Goal: Information Seeking & Learning: Learn about a topic

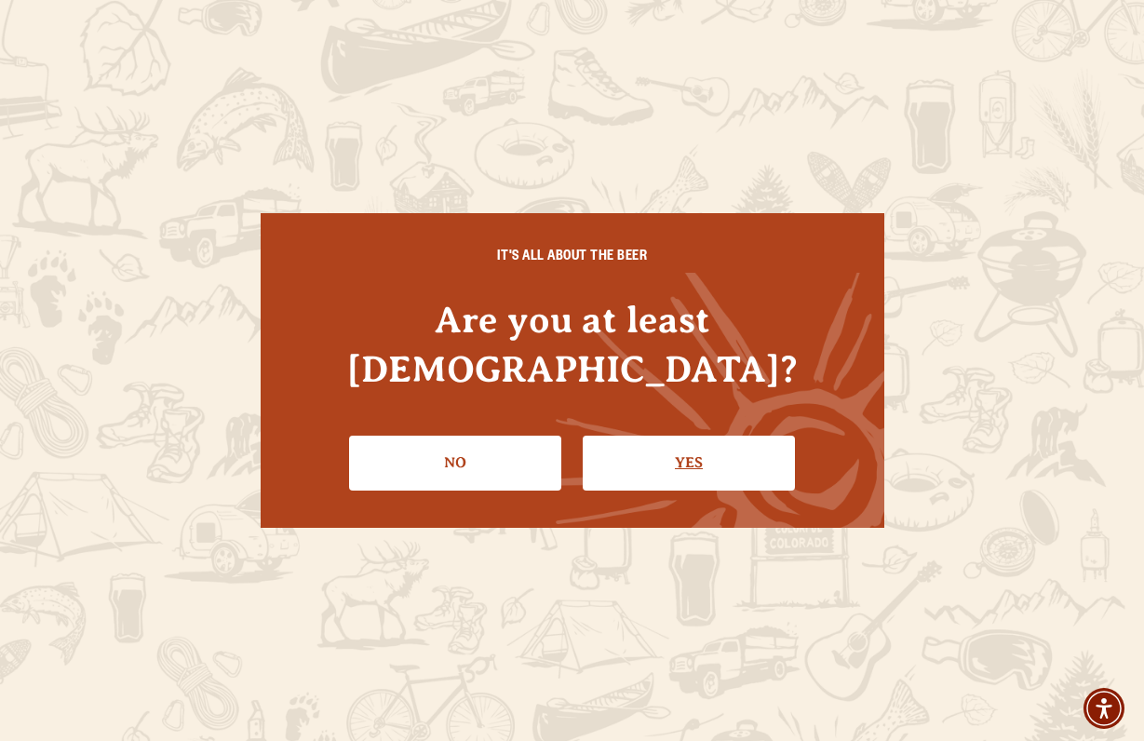
click at [685, 443] on link "Yes" at bounding box center [688, 462] width 212 height 54
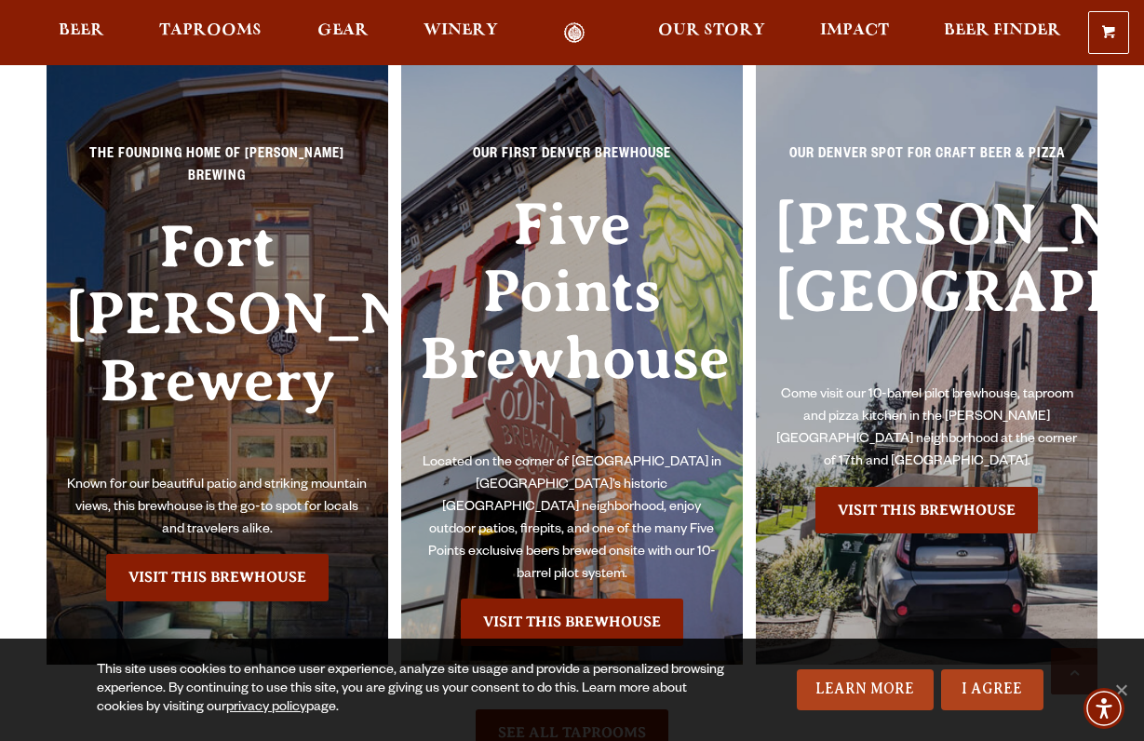
scroll to position [3946, 0]
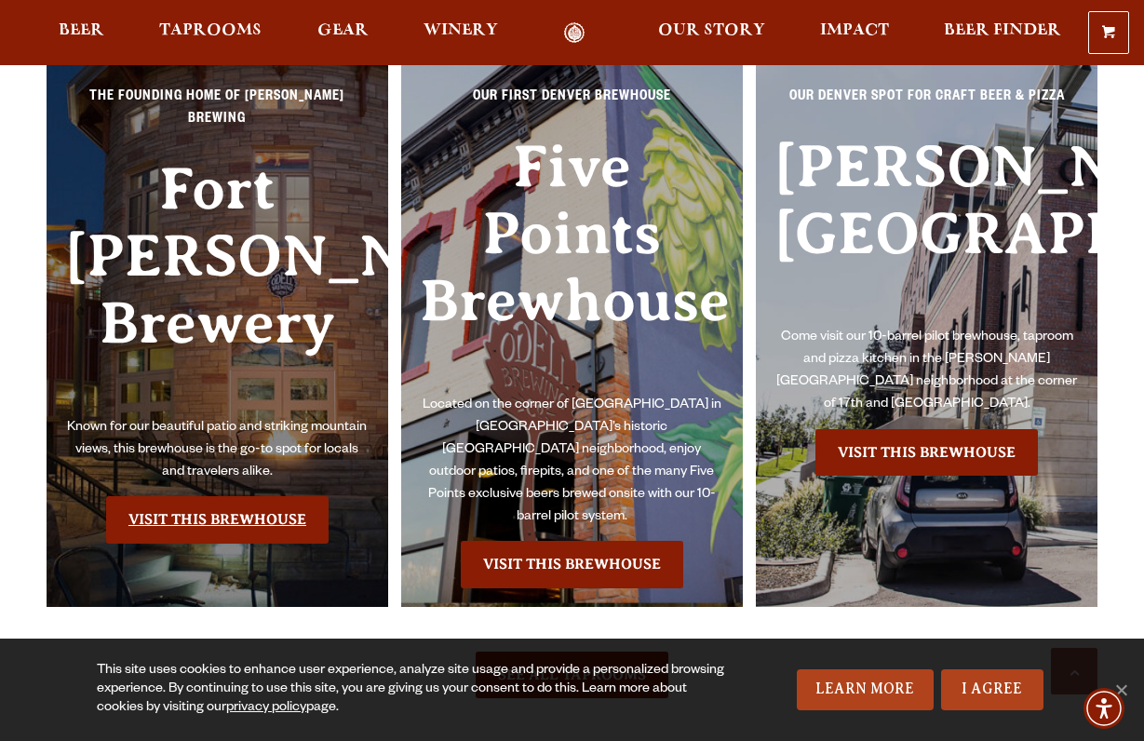
click at [224, 496] on link "Visit this Brewhouse" at bounding box center [217, 519] width 222 height 47
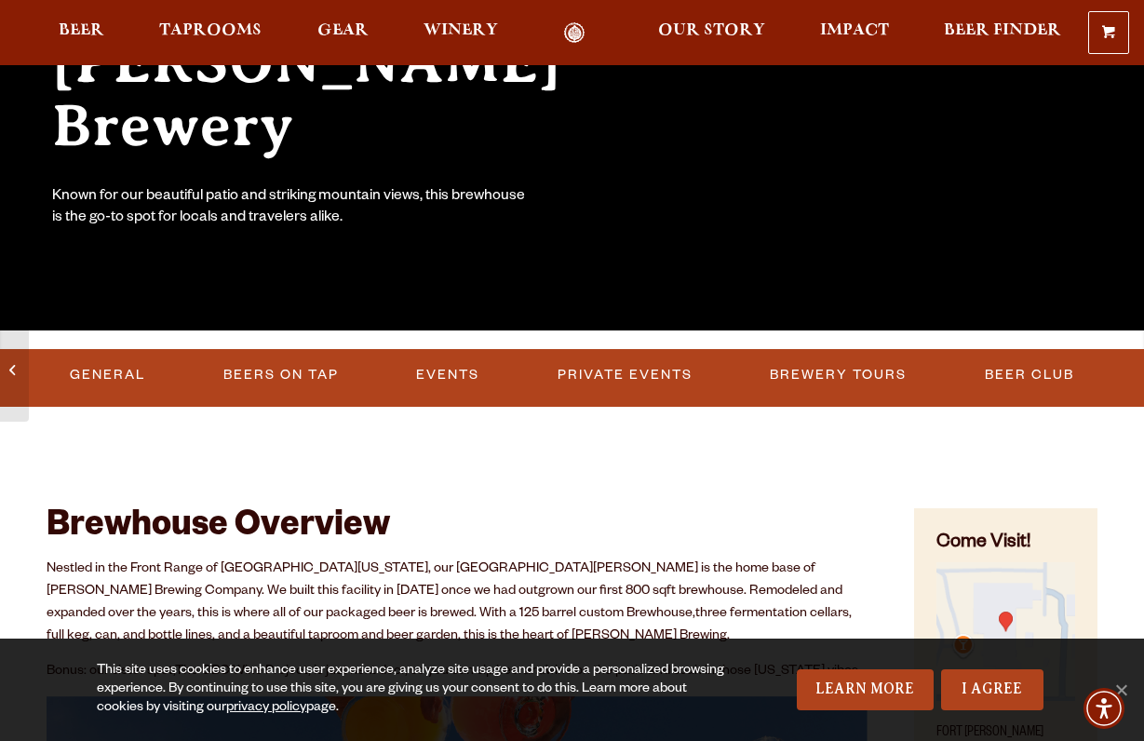
scroll to position [314, 0]
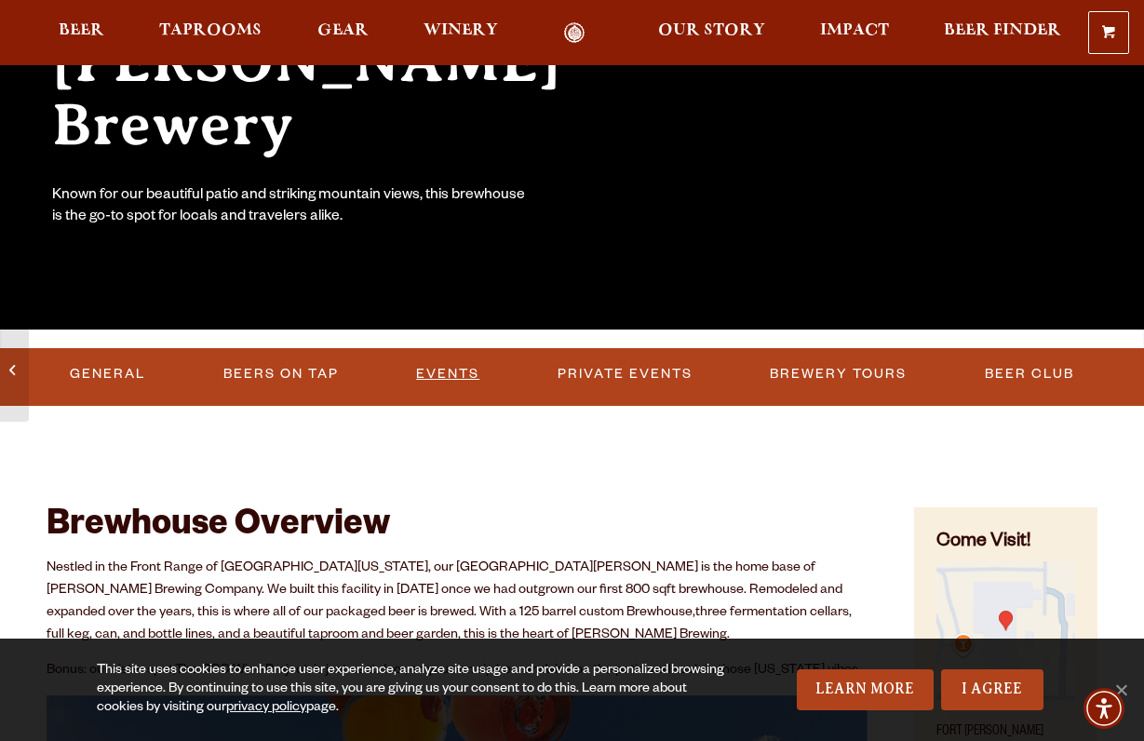
click at [452, 373] on link "Events" at bounding box center [447, 374] width 78 height 43
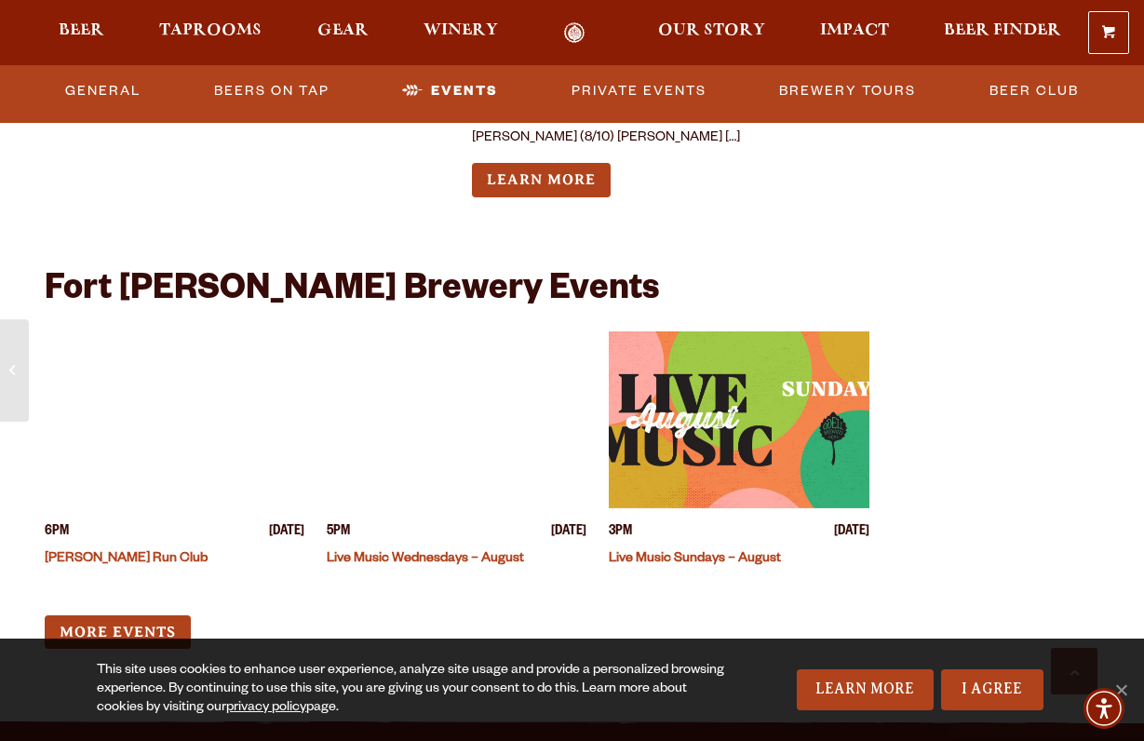
scroll to position [4375, 0]
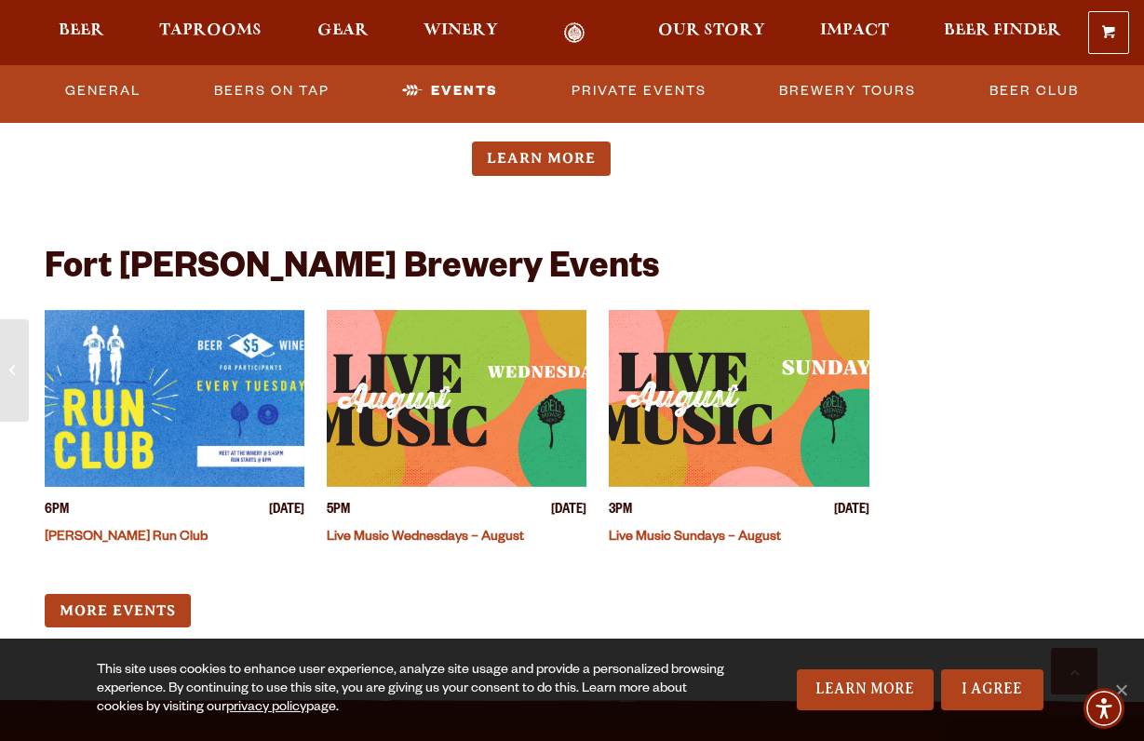
click at [535, 404] on img "View event details" at bounding box center [457, 398] width 260 height 177
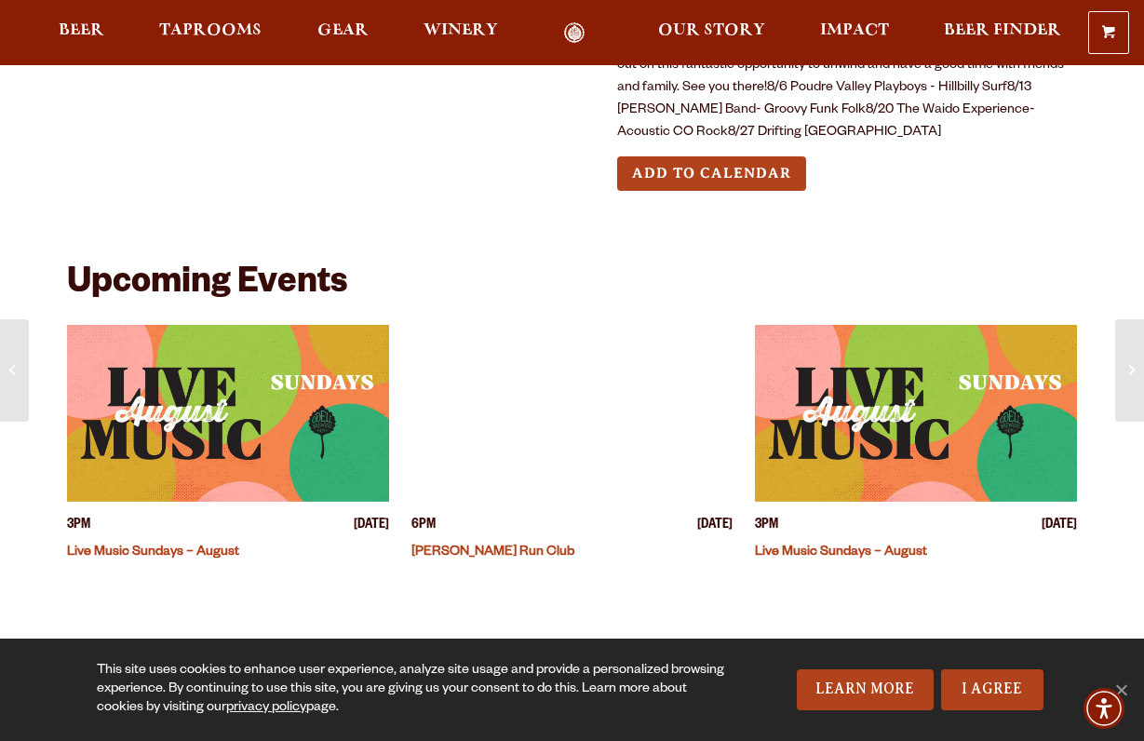
scroll to position [453, 0]
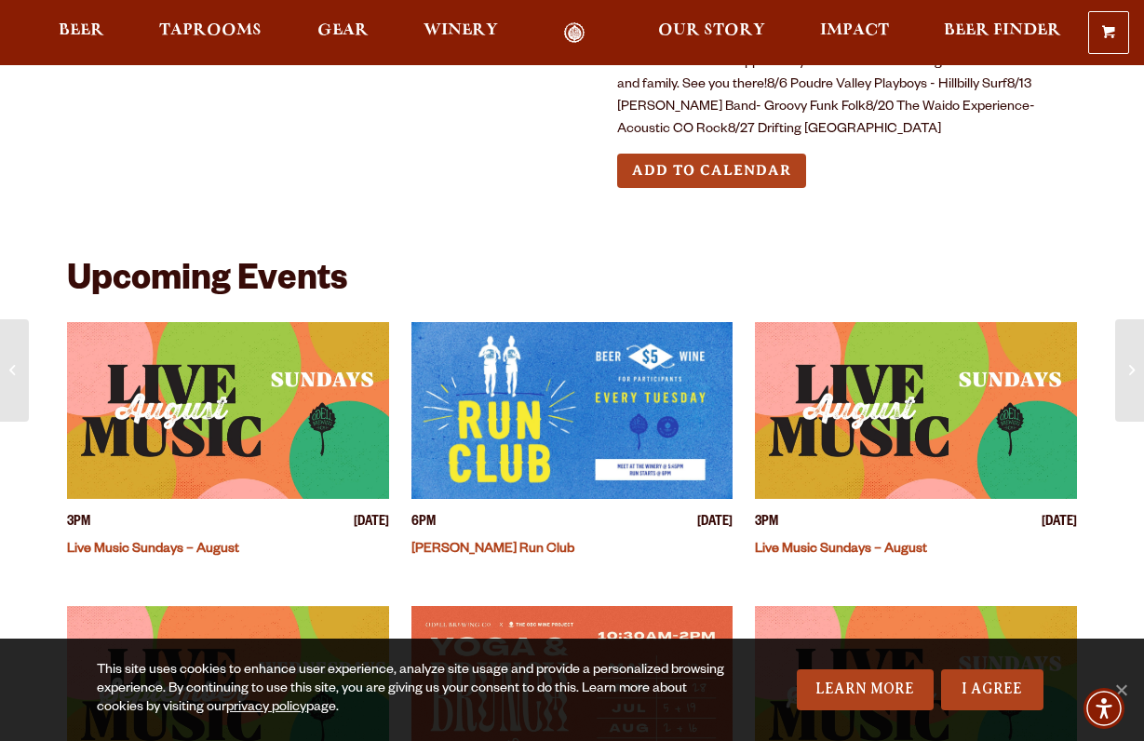
click at [220, 404] on img "View event details" at bounding box center [228, 410] width 322 height 177
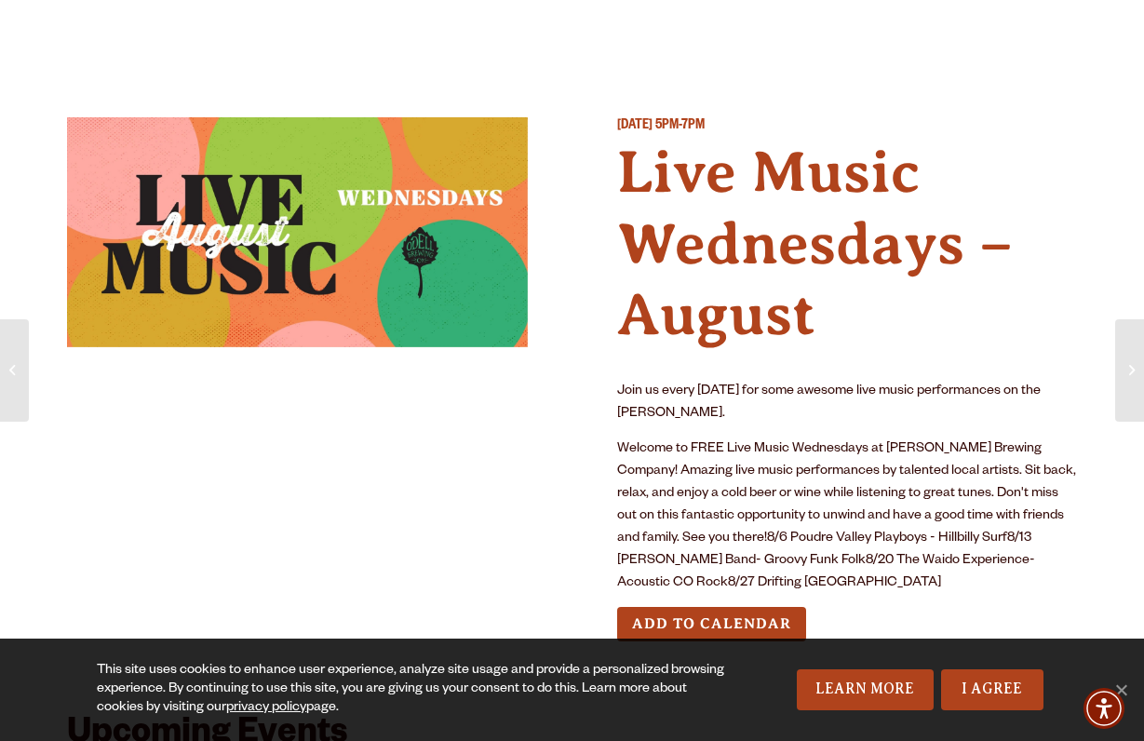
scroll to position [0, 0]
